Goal: Transaction & Acquisition: Obtain resource

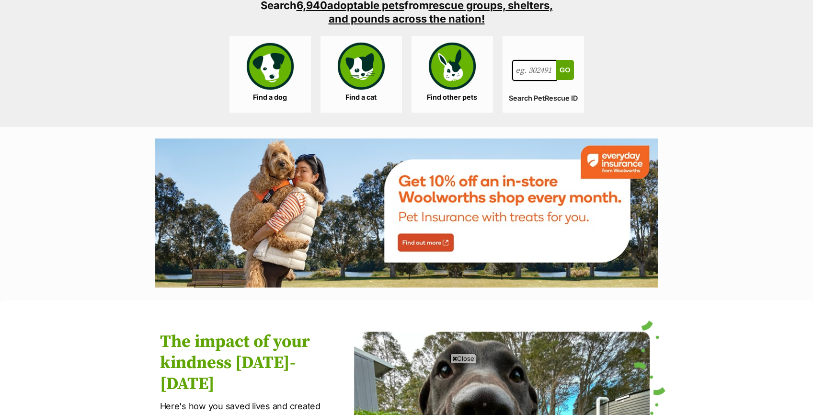
scroll to position [955, 0]
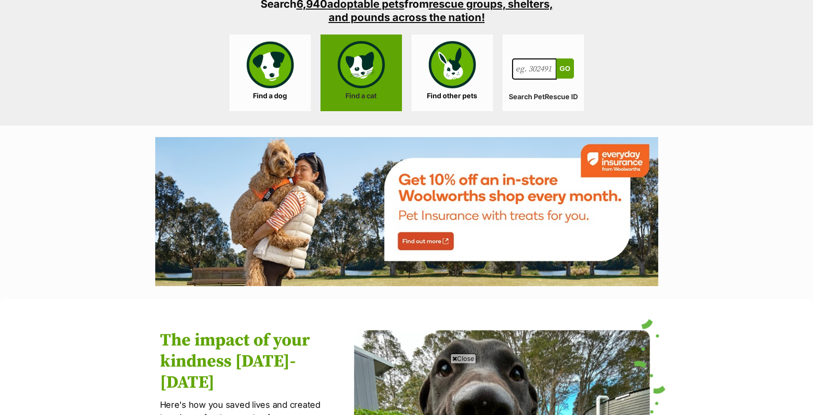
click at [357, 80] on link "Find a cat" at bounding box center [361, 72] width 81 height 77
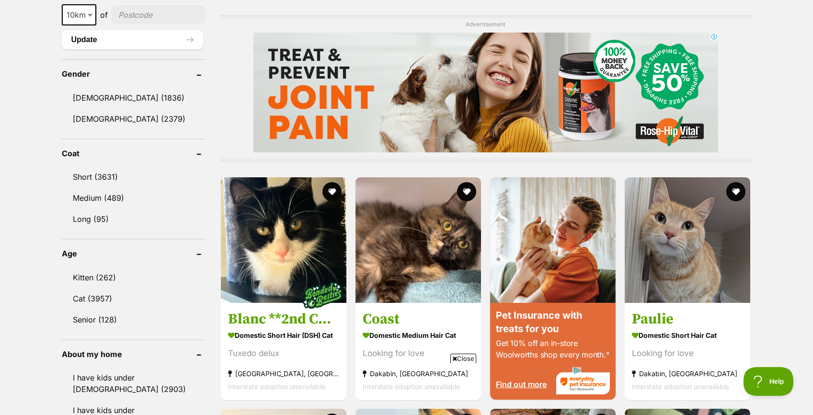
scroll to position [771, 0]
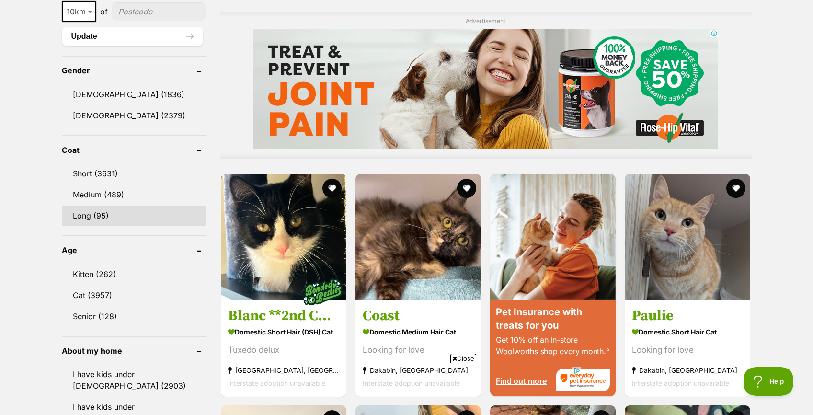
click at [140, 213] on link "Long (95)" at bounding box center [134, 216] width 144 height 20
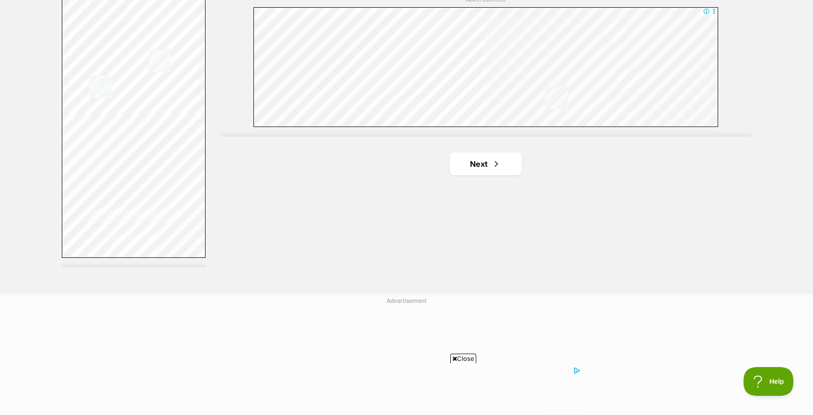
scroll to position [1757, 0]
click at [491, 166] on link "Next" at bounding box center [486, 160] width 72 height 23
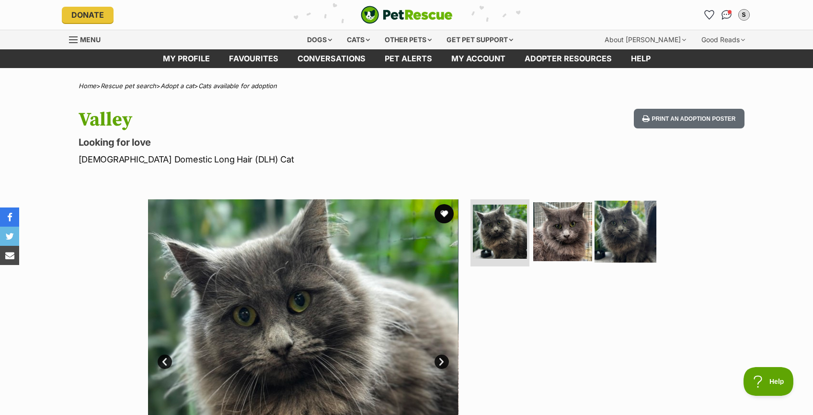
click at [624, 230] on img at bounding box center [626, 232] width 62 height 62
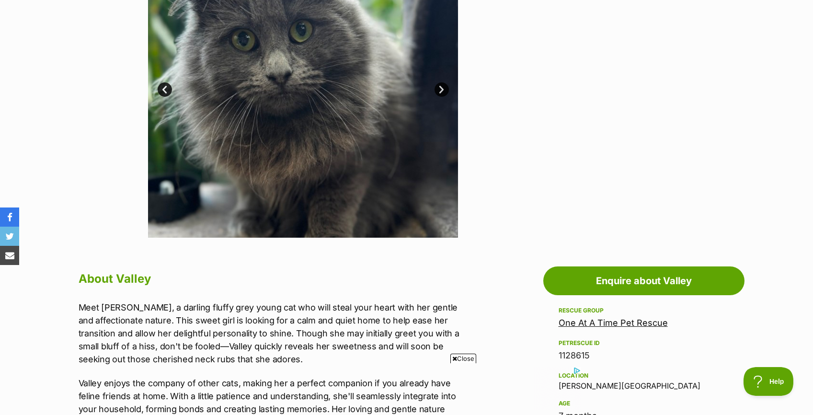
scroll to position [263, 0]
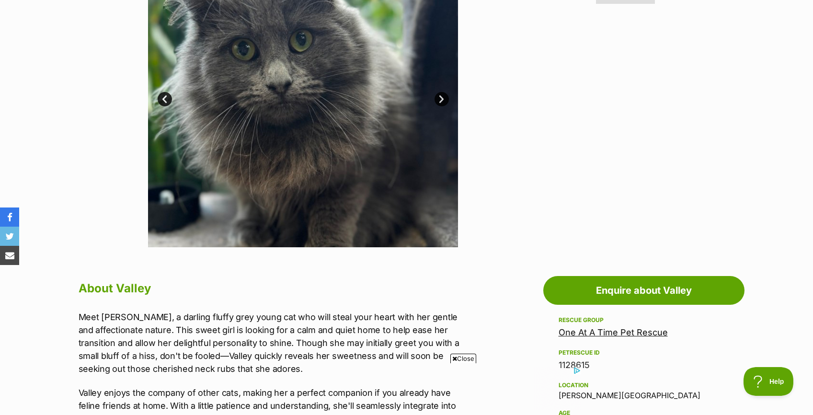
click at [441, 106] on img at bounding box center [303, 92] width 310 height 310
click at [160, 100] on link "Prev" at bounding box center [165, 99] width 14 height 14
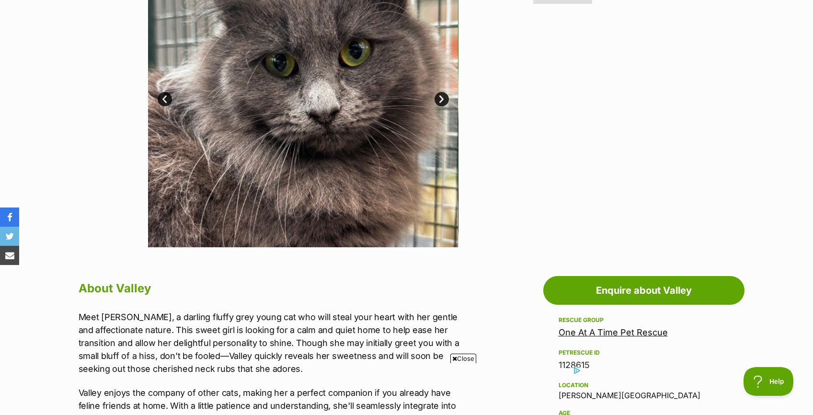
click at [160, 100] on link "Prev" at bounding box center [165, 99] width 14 height 14
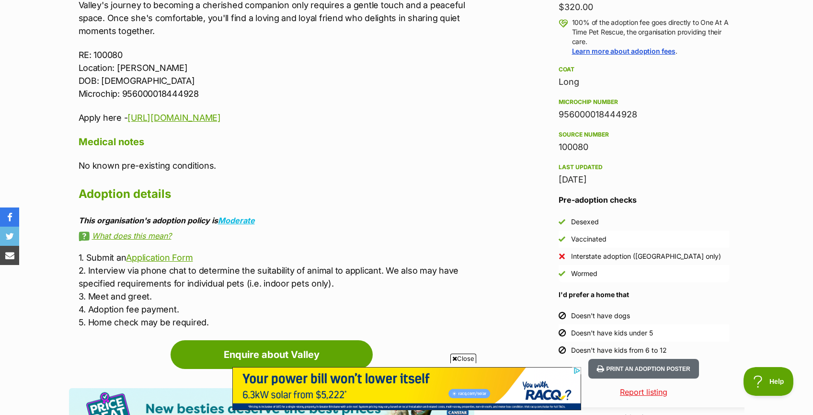
scroll to position [0, 0]
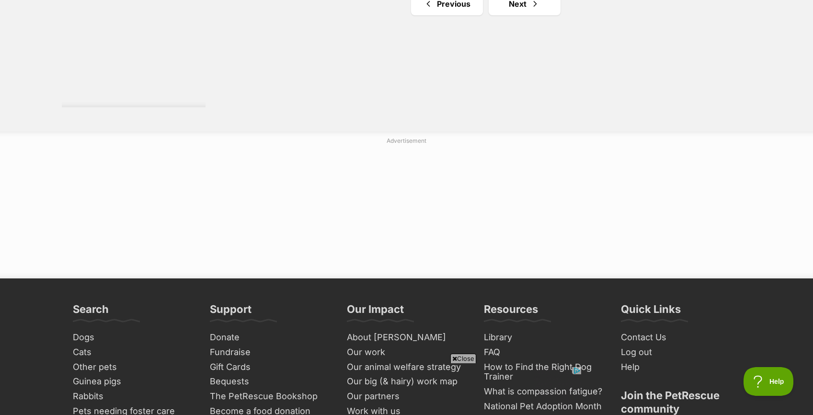
scroll to position [1916, 0]
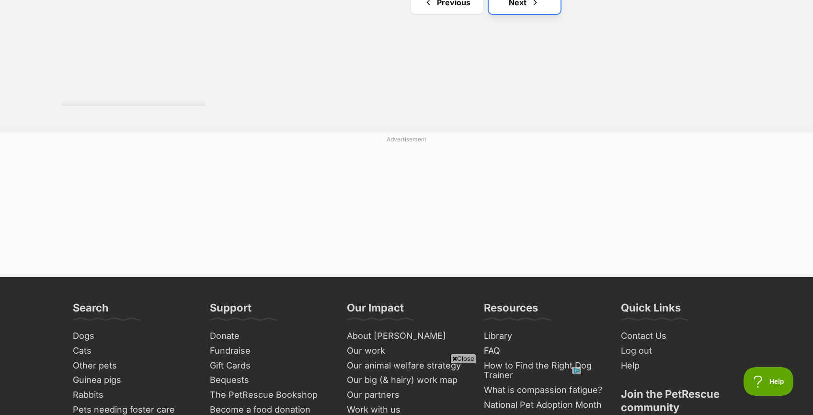
click at [520, 11] on link "Next" at bounding box center [525, 2] width 72 height 23
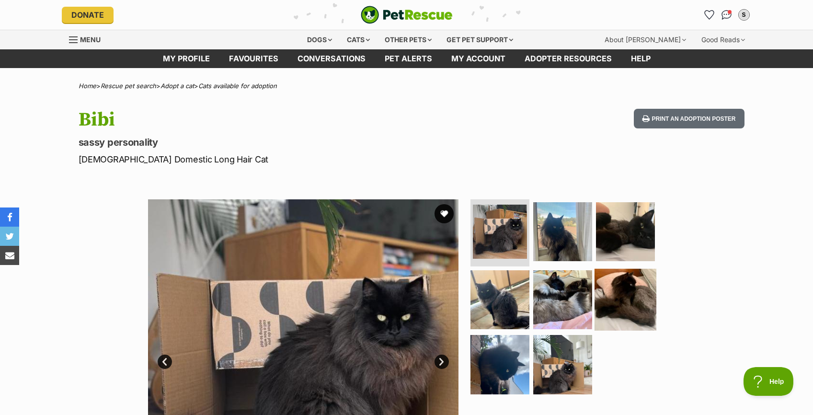
click at [611, 309] on img at bounding box center [626, 299] width 62 height 62
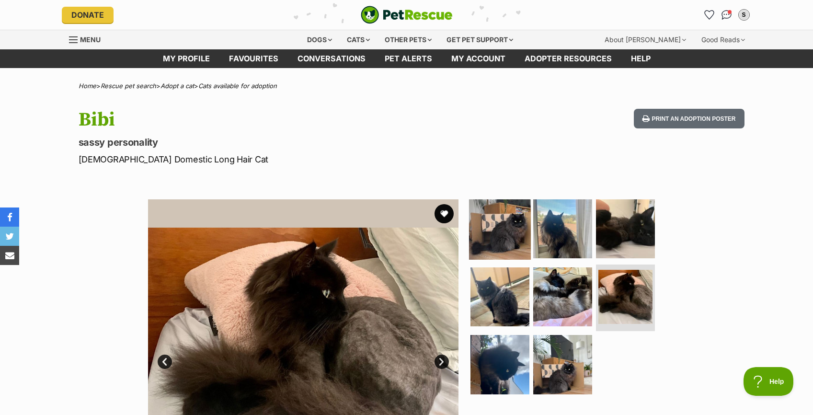
click at [508, 233] on img at bounding box center [500, 229] width 62 height 62
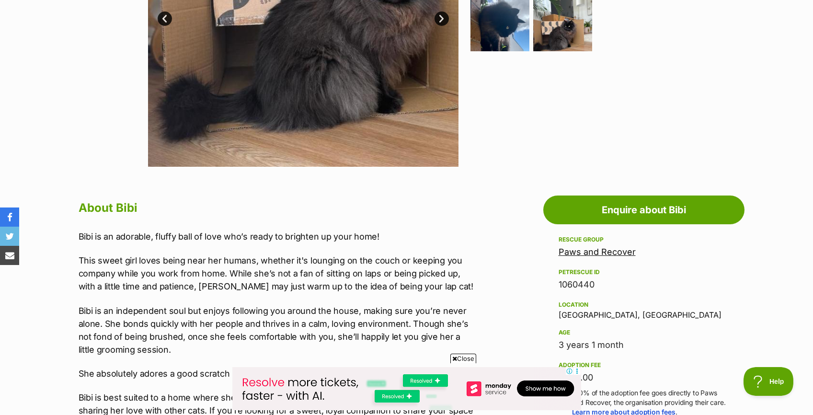
scroll to position [344, 0]
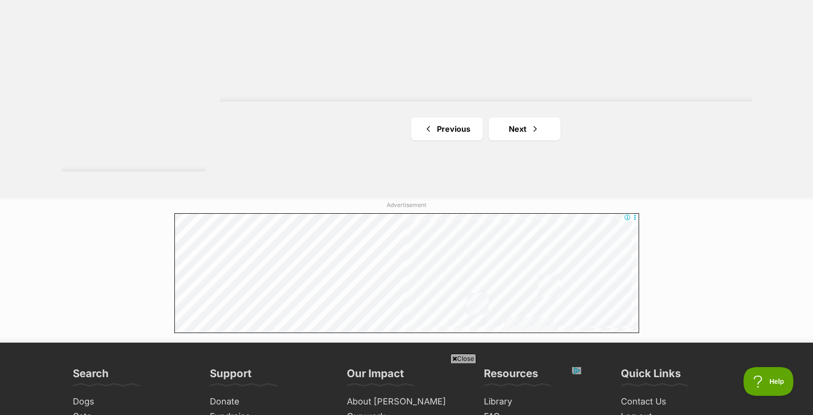
scroll to position [1856, 0]
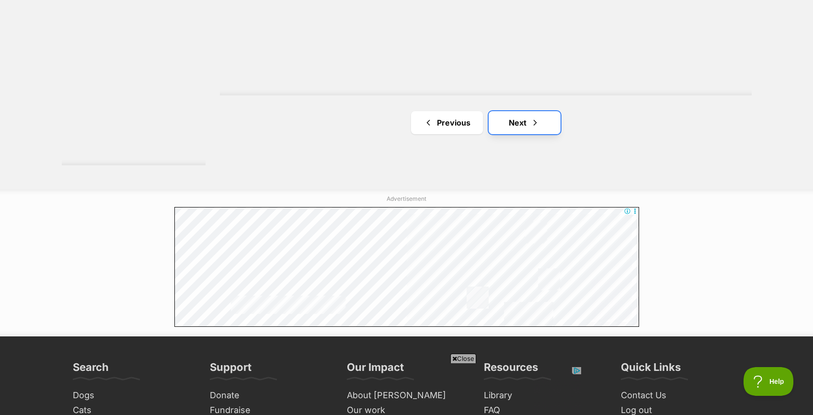
click at [526, 125] on link "Next" at bounding box center [525, 122] width 72 height 23
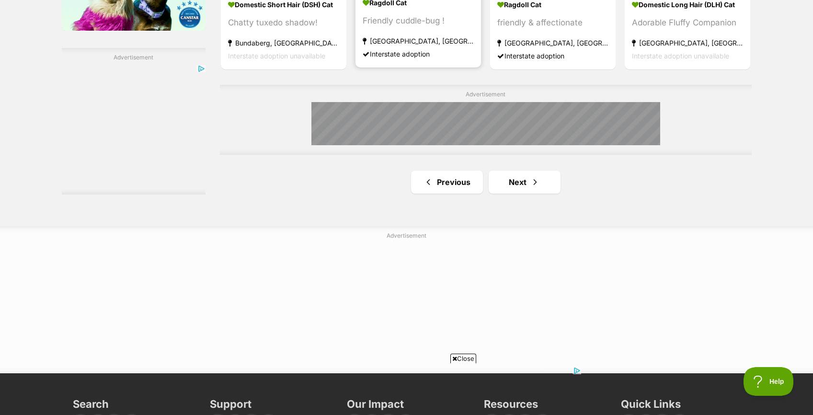
scroll to position [1662, 0]
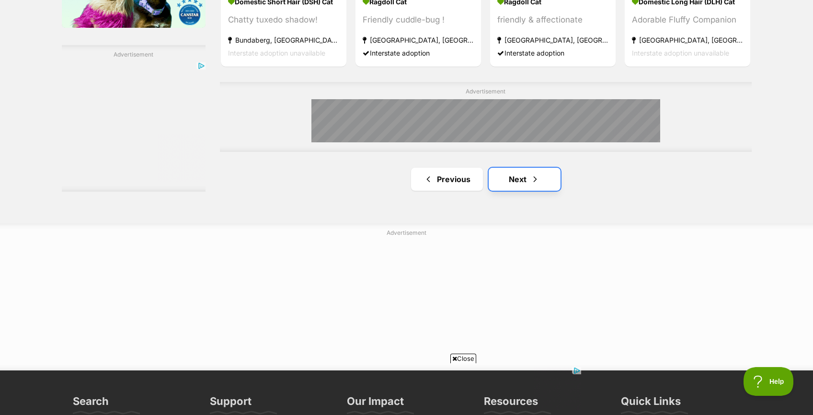
click at [514, 180] on link "Next" at bounding box center [525, 179] width 72 height 23
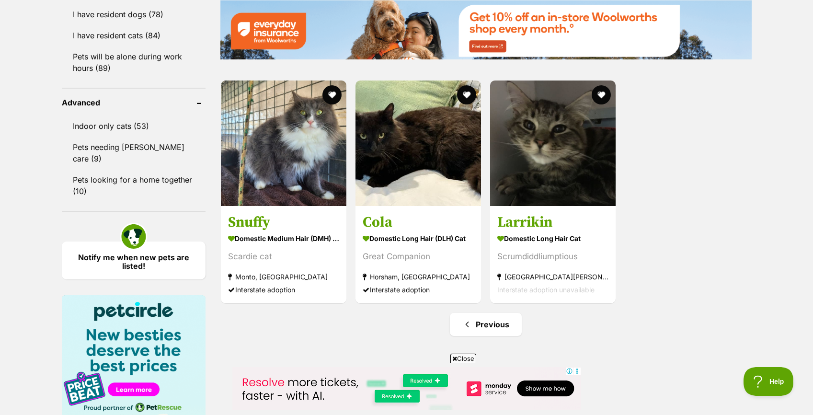
scroll to position [1198, 0]
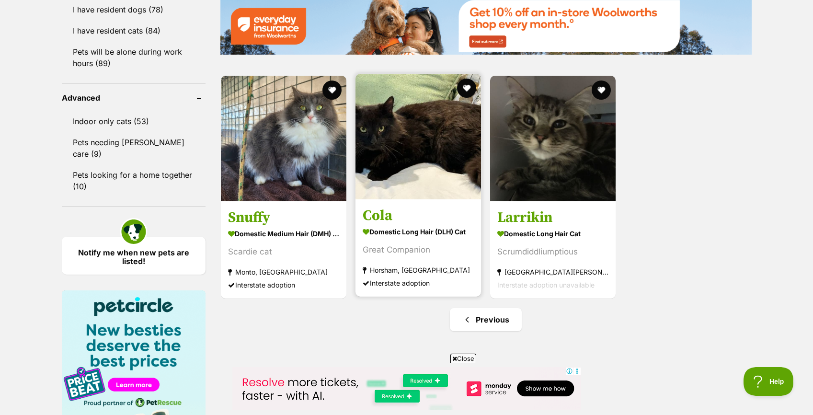
click at [429, 152] on img at bounding box center [419, 137] width 126 height 126
